Goal: Information Seeking & Learning: Learn about a topic

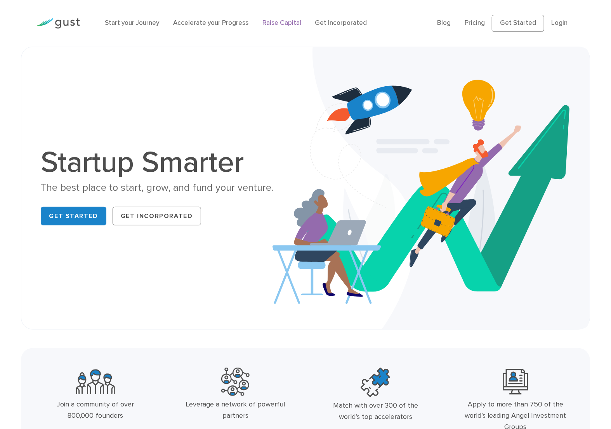
click at [267, 22] on link "Raise Capital" at bounding box center [282, 23] width 39 height 8
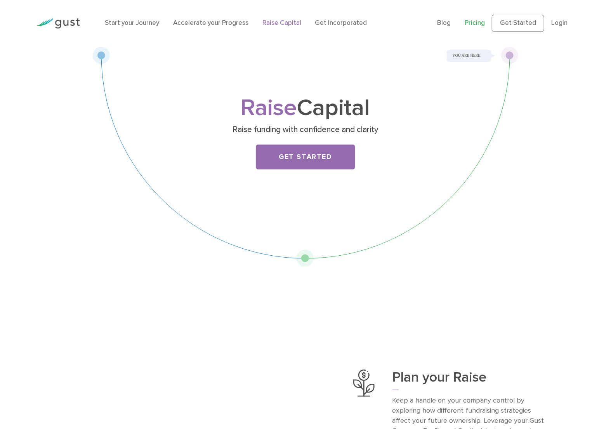
click at [479, 24] on link "Pricing" at bounding box center [475, 23] width 20 height 8
